Goal: Task Accomplishment & Management: Use online tool/utility

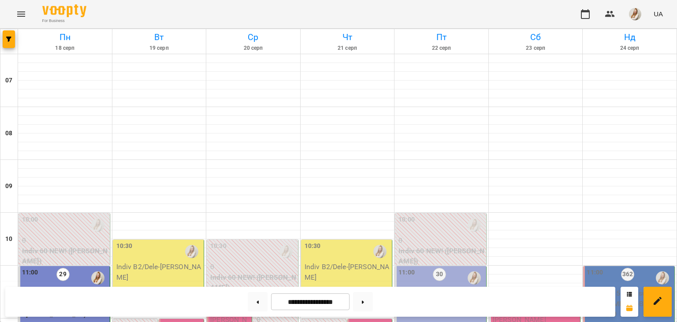
scroll to position [275, 0]
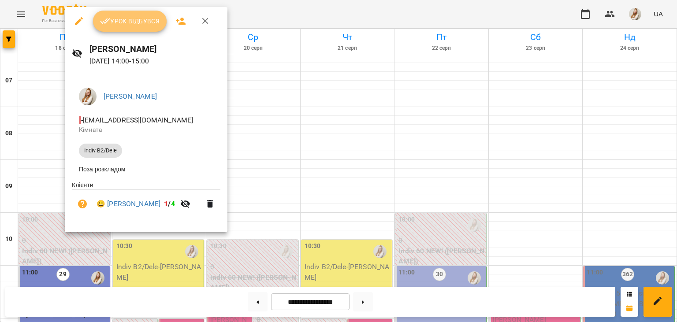
click at [138, 25] on span "Урок відбувся" at bounding box center [130, 21] width 60 height 11
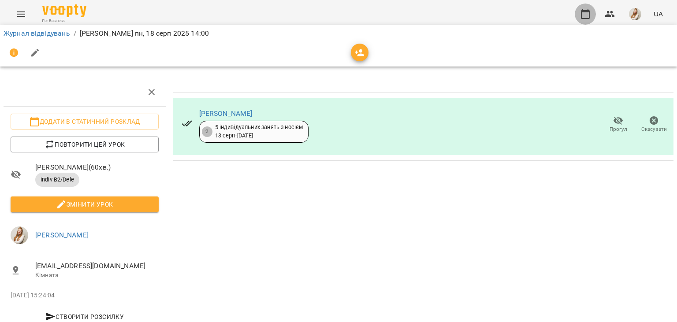
click at [585, 15] on icon "button" at bounding box center [585, 14] width 11 height 11
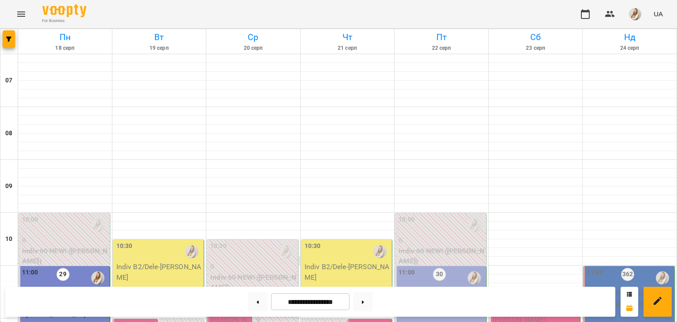
scroll to position [458, 0]
click at [639, 14] on img "button" at bounding box center [635, 14] width 12 height 12
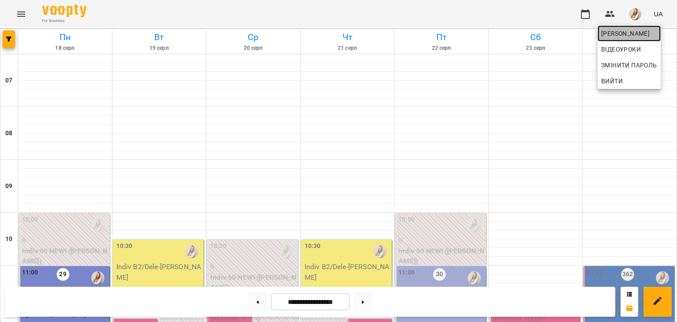
click at [614, 35] on span "[PERSON_NAME]" at bounding box center [630, 33] width 56 height 11
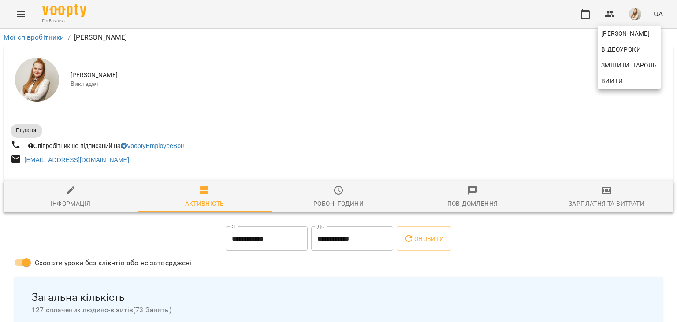
click at [601, 197] on div at bounding box center [338, 161] width 677 height 322
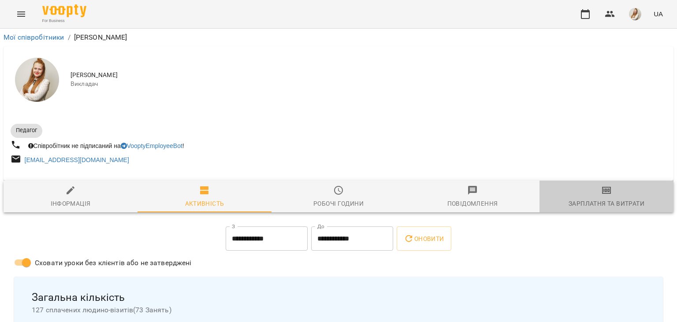
click at [601, 197] on span "Зарплатня та Витрати" at bounding box center [606, 197] width 123 height 24
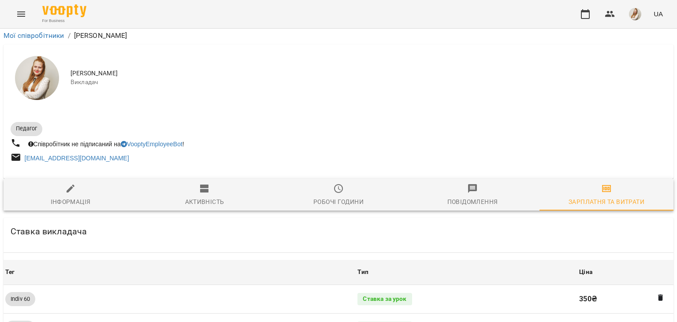
scroll to position [990, 0]
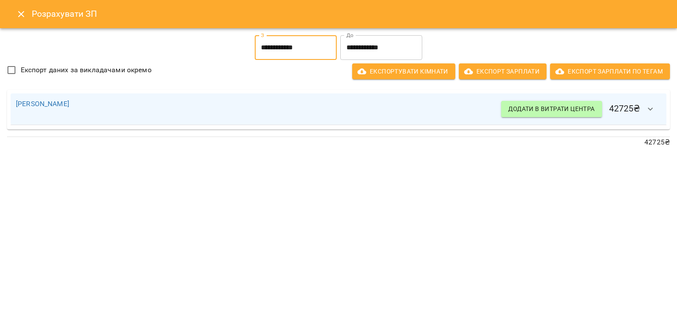
click at [283, 45] on input "**********" at bounding box center [296, 47] width 82 height 25
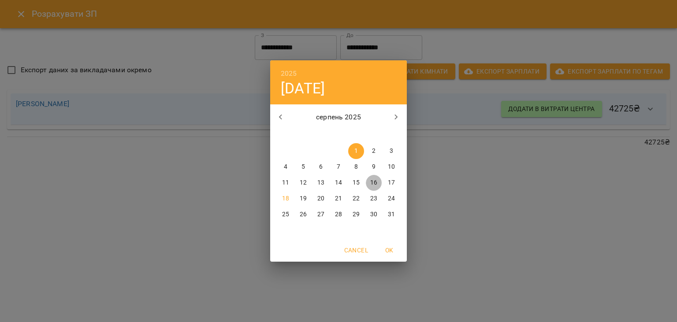
click at [375, 180] on p "16" at bounding box center [373, 183] width 7 height 9
type input "**********"
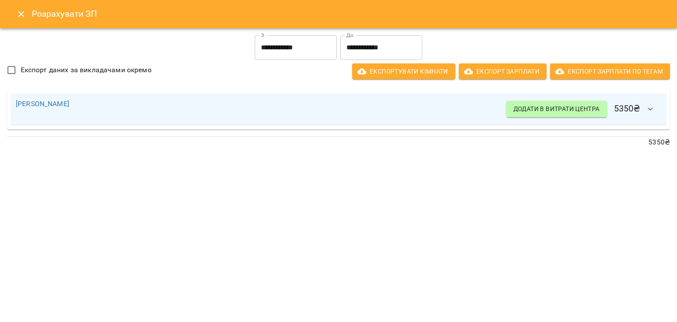
click at [414, 109] on div "[PERSON_NAME] в витрати центра 5350 ₴" at bounding box center [339, 109] width 646 height 21
click at [650, 112] on icon "button" at bounding box center [651, 109] width 11 height 11
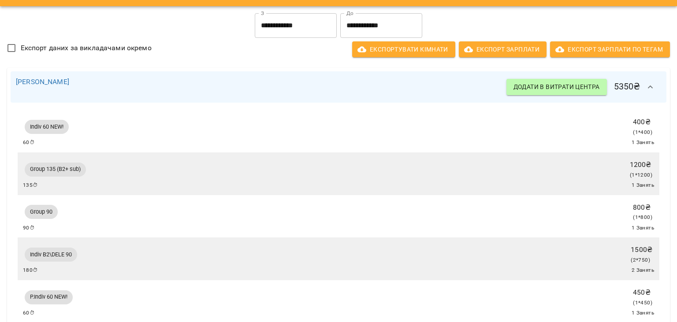
scroll to position [0, 0]
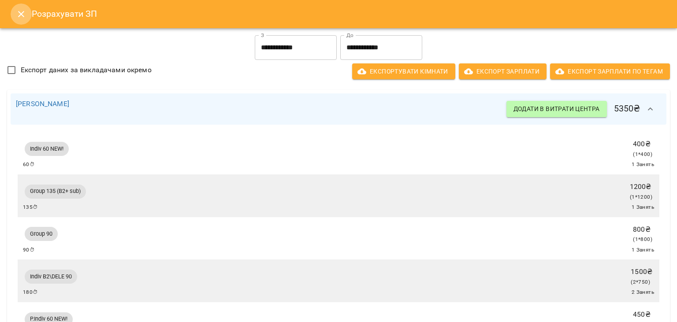
click at [22, 17] on icon "Close" at bounding box center [21, 14] width 11 height 11
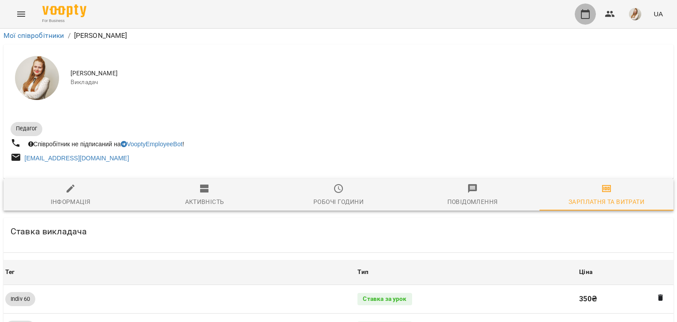
click at [586, 17] on icon "button" at bounding box center [585, 14] width 11 height 11
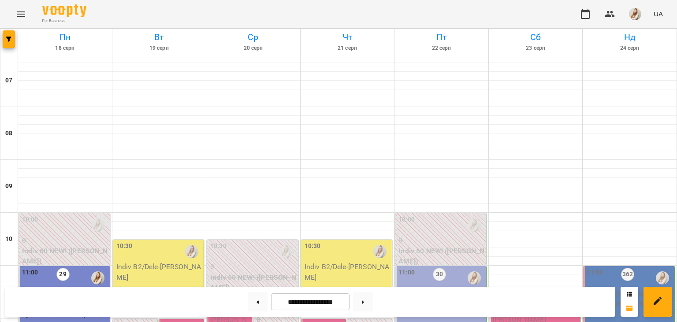
scroll to position [517, 0]
